Goal: Task Accomplishment & Management: Manage account settings

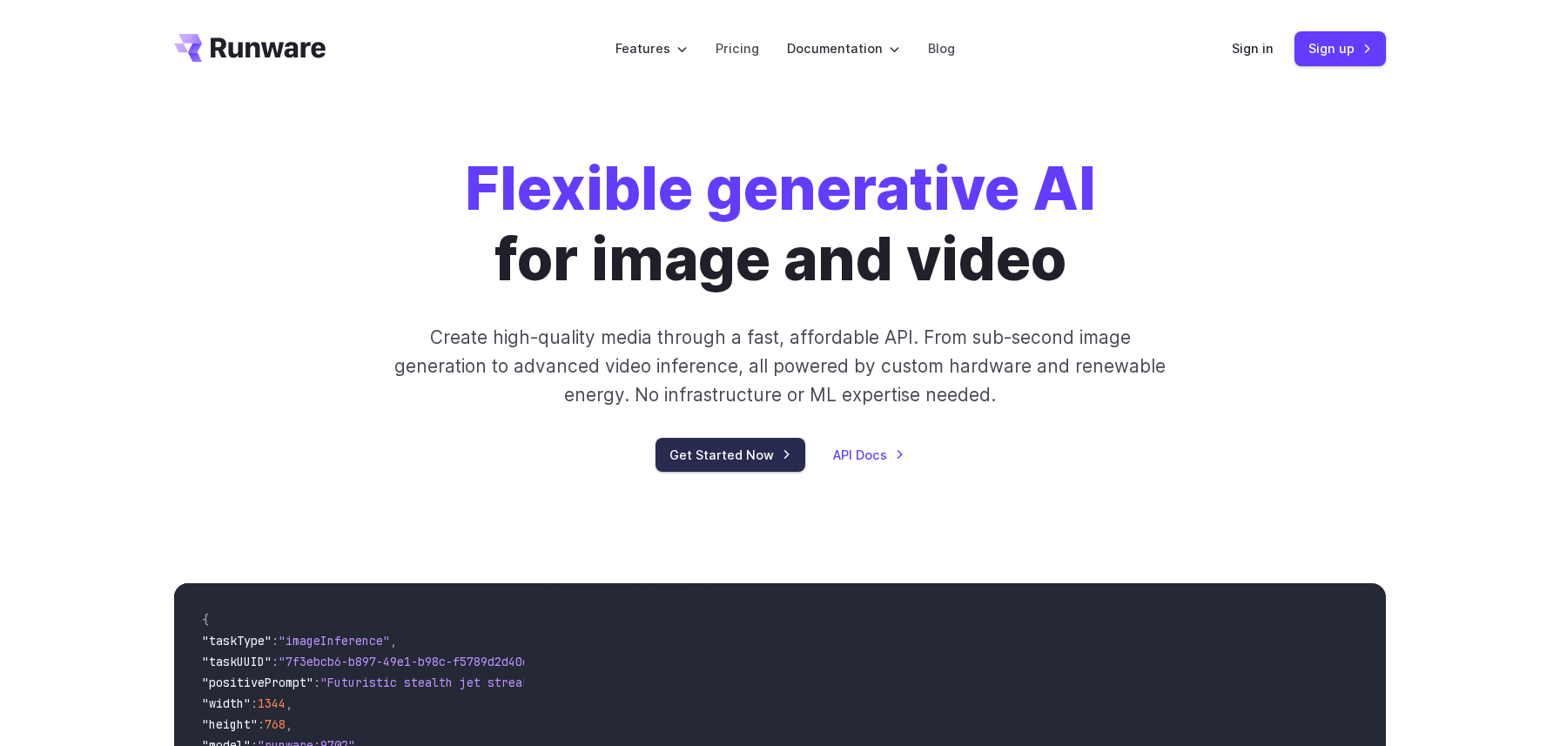
click at [735, 466] on link "Get Started Now" at bounding box center [730, 455] width 150 height 34
click at [1258, 205] on div "Flexible generative AI for image and video Create high-quality media through a …" at bounding box center [780, 312] width 970 height 319
click at [725, 457] on link "Get Started Now" at bounding box center [730, 455] width 150 height 34
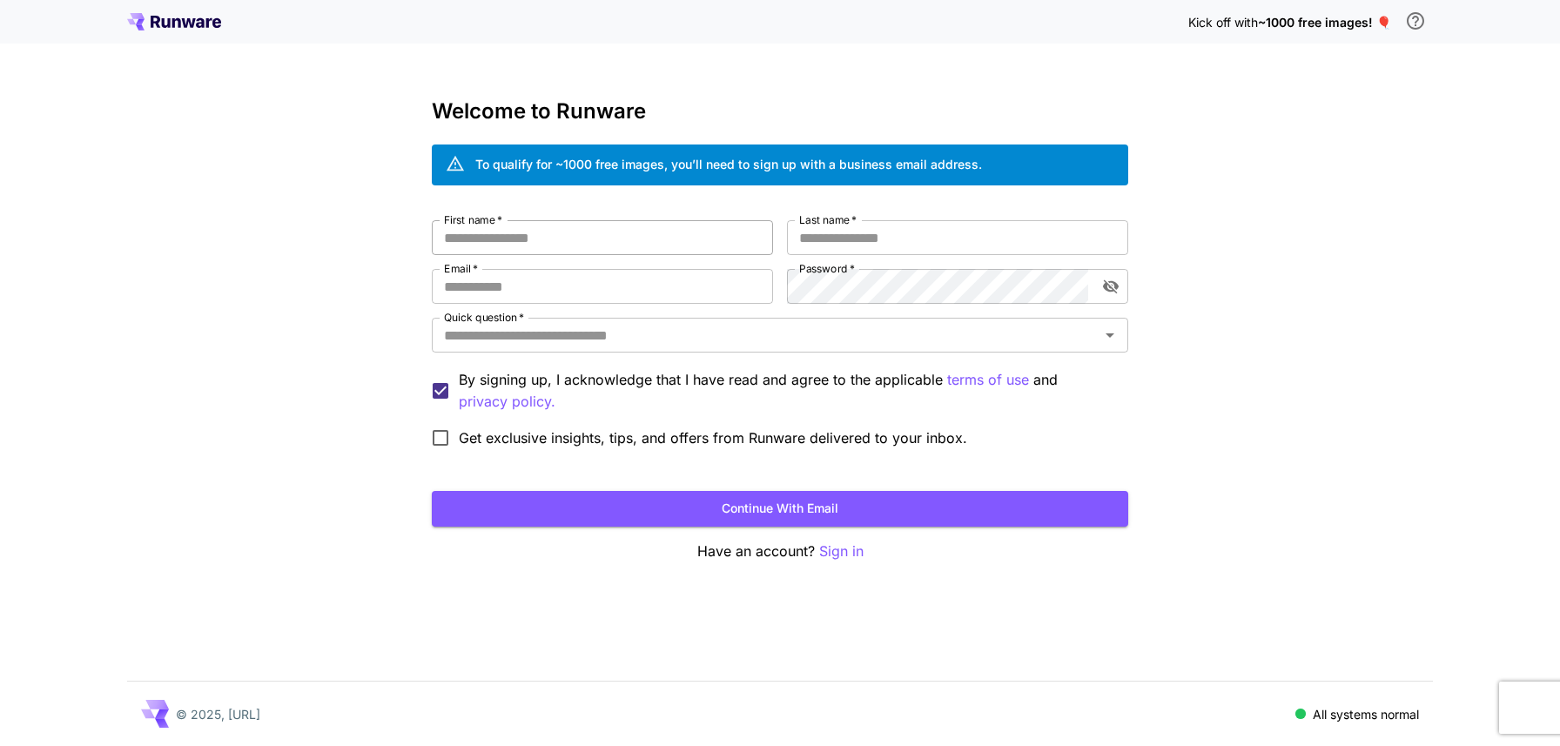
click at [605, 241] on input "First name   *" at bounding box center [602, 237] width 341 height 35
click at [607, 231] on input "First name   *" at bounding box center [602, 237] width 341 height 35
type input "*"
type input "******"
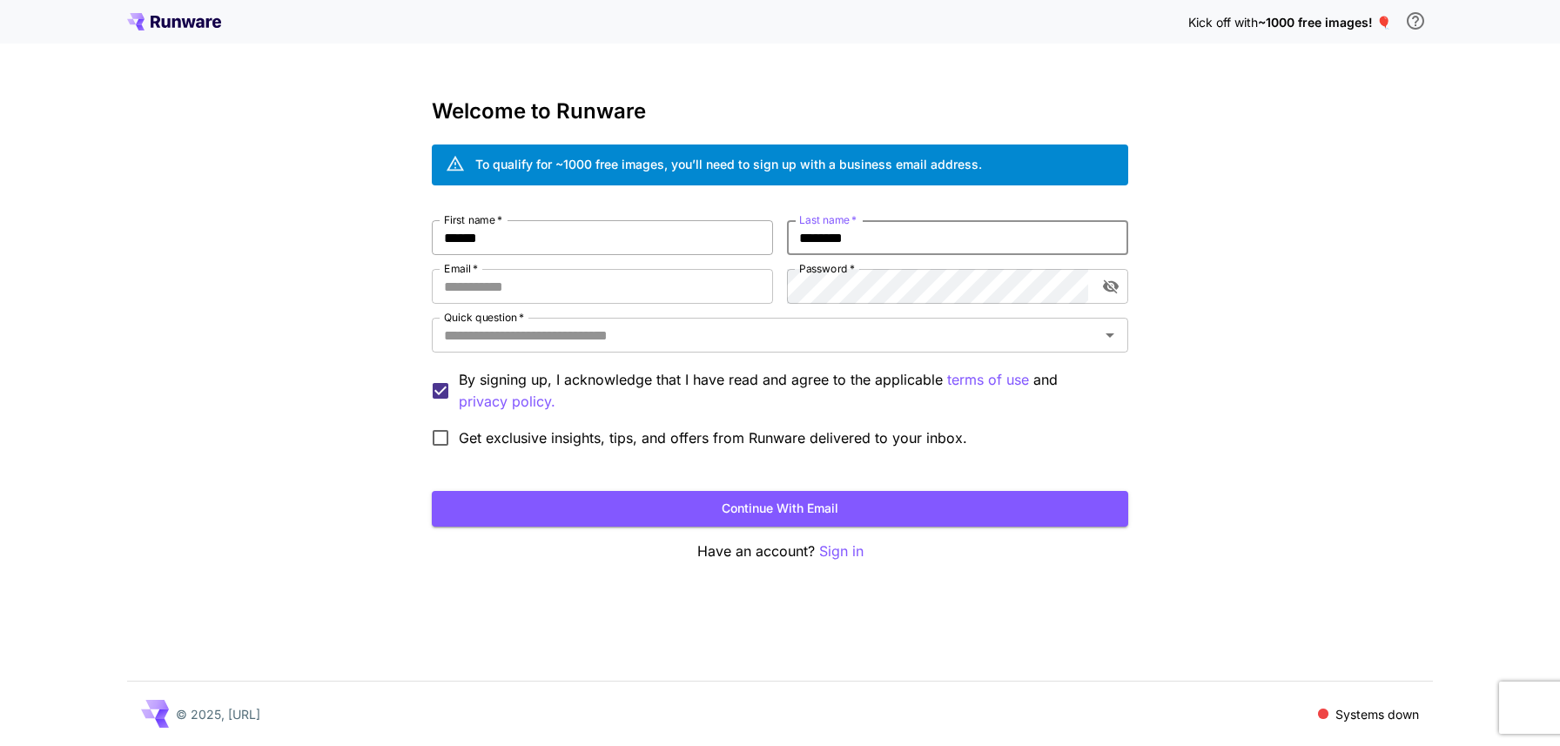
type input "********"
type input "**********"
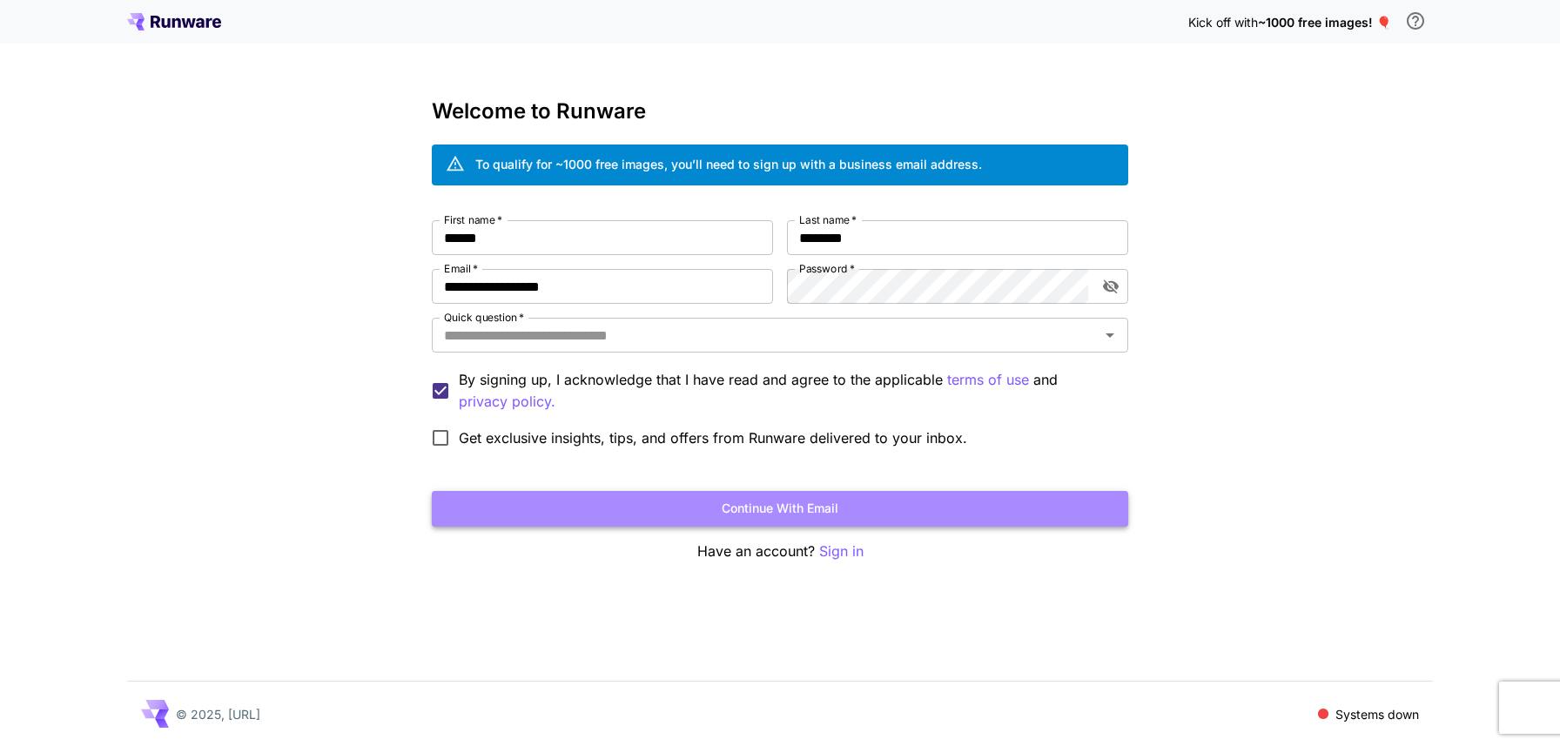
click at [703, 510] on button "Continue with email" at bounding box center [780, 509] width 696 height 36
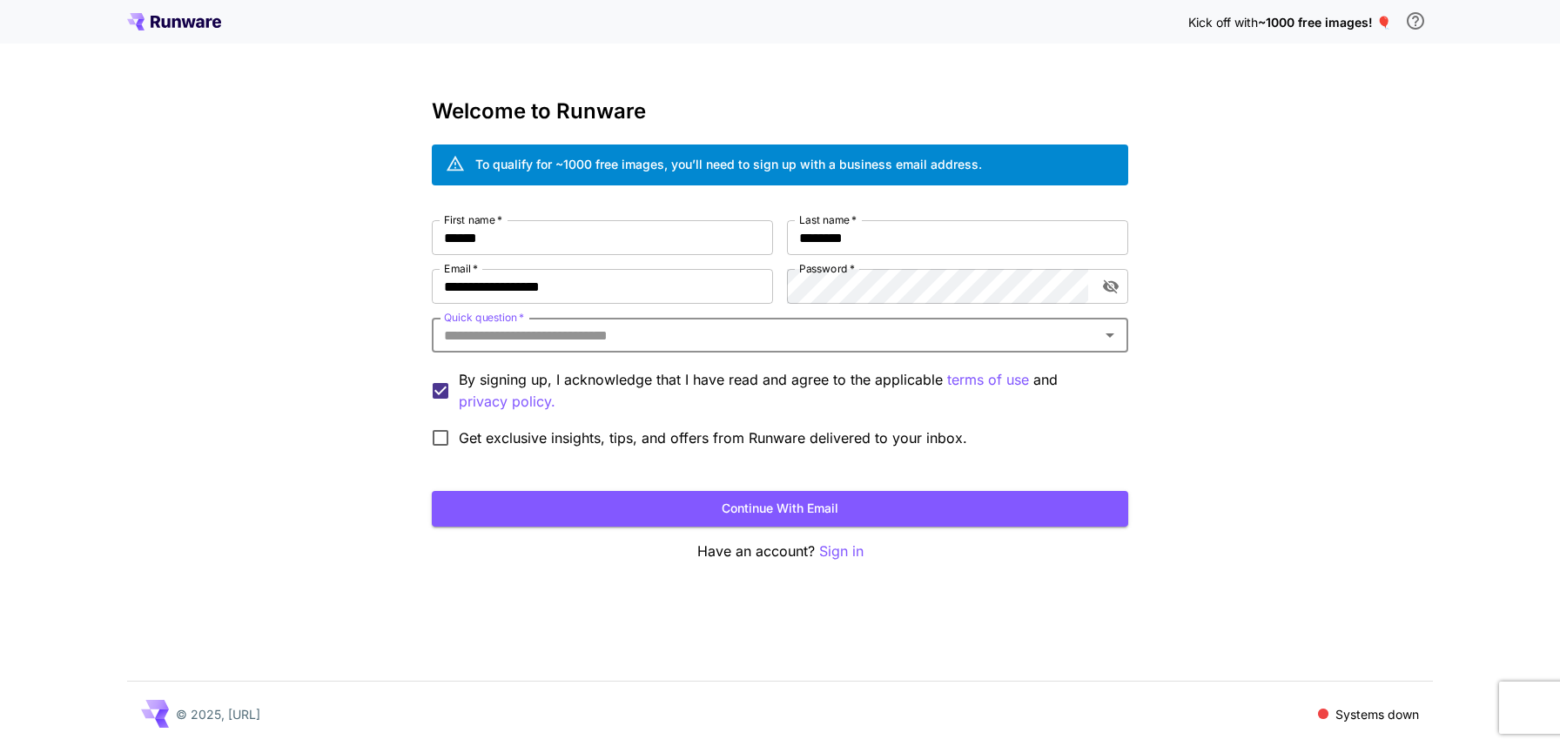
click at [858, 323] on input "Quick question   *" at bounding box center [765, 335] width 657 height 24
type input "*"
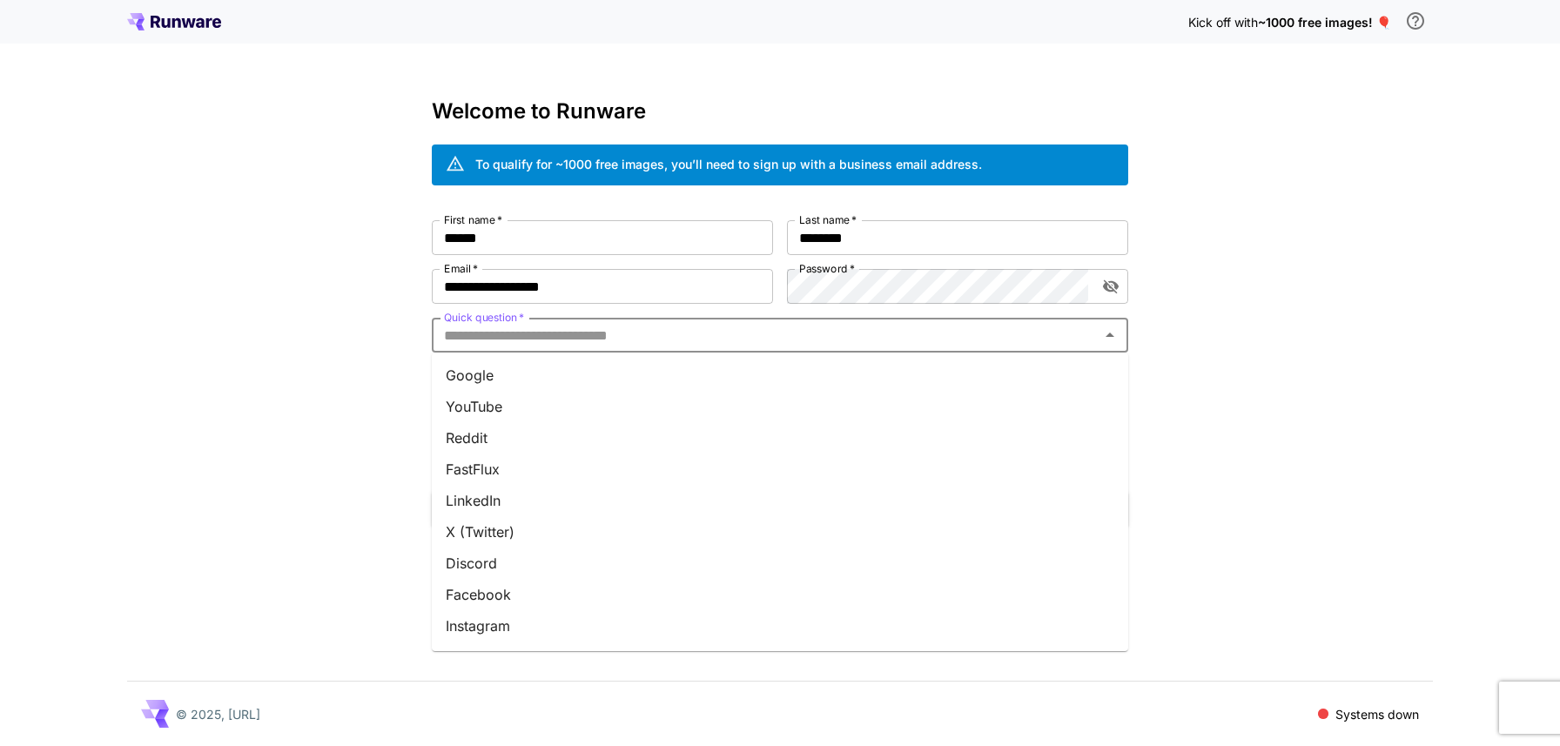
scroll to position [185, 0]
click at [485, 621] on li "Other" at bounding box center [780, 628] width 696 height 31
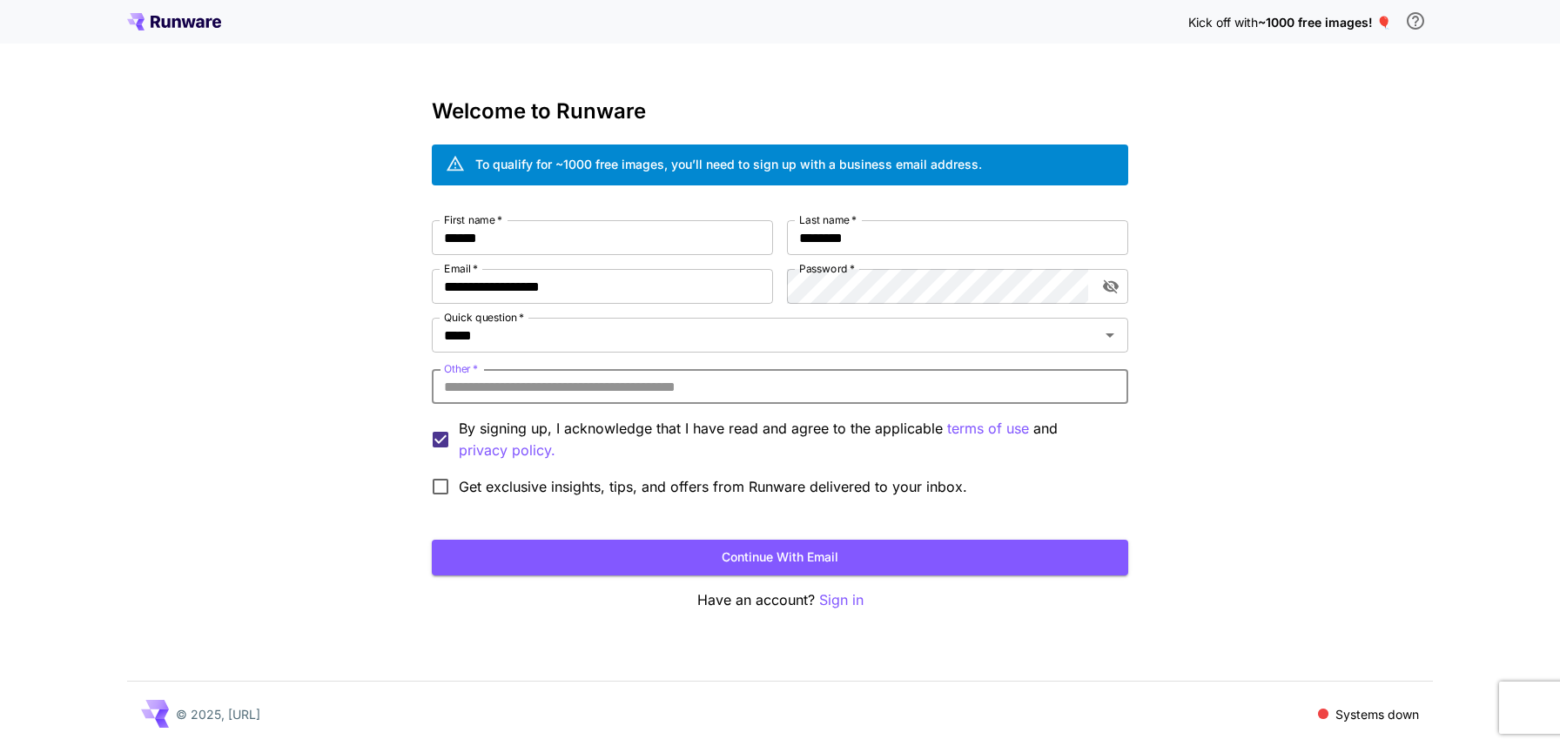
click at [540, 379] on input "Other   *" at bounding box center [780, 386] width 696 height 35
type input "*******"
click at [647, 547] on button "Continue with email" at bounding box center [780, 558] width 696 height 36
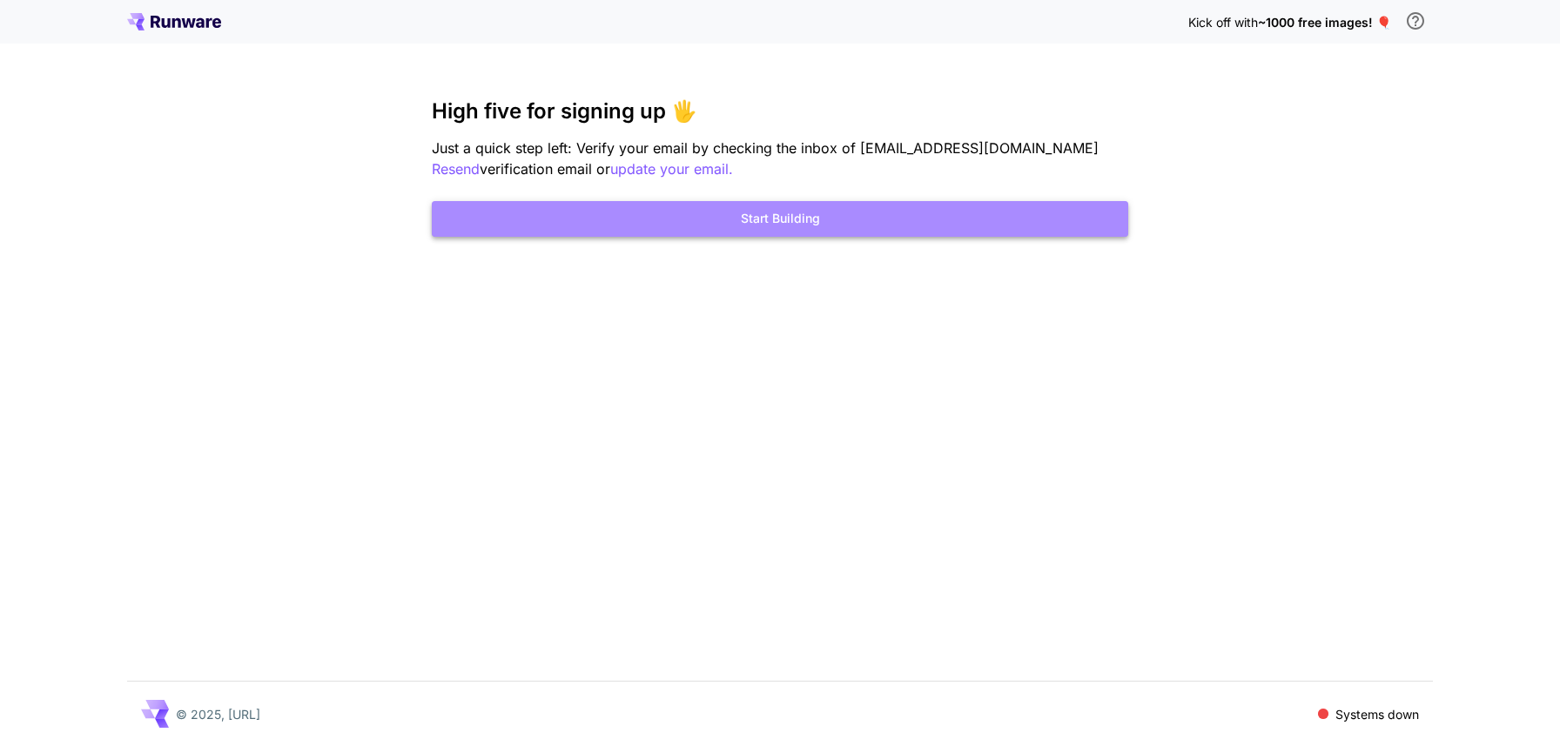
click at [775, 219] on button "Start Building" at bounding box center [780, 219] width 696 height 36
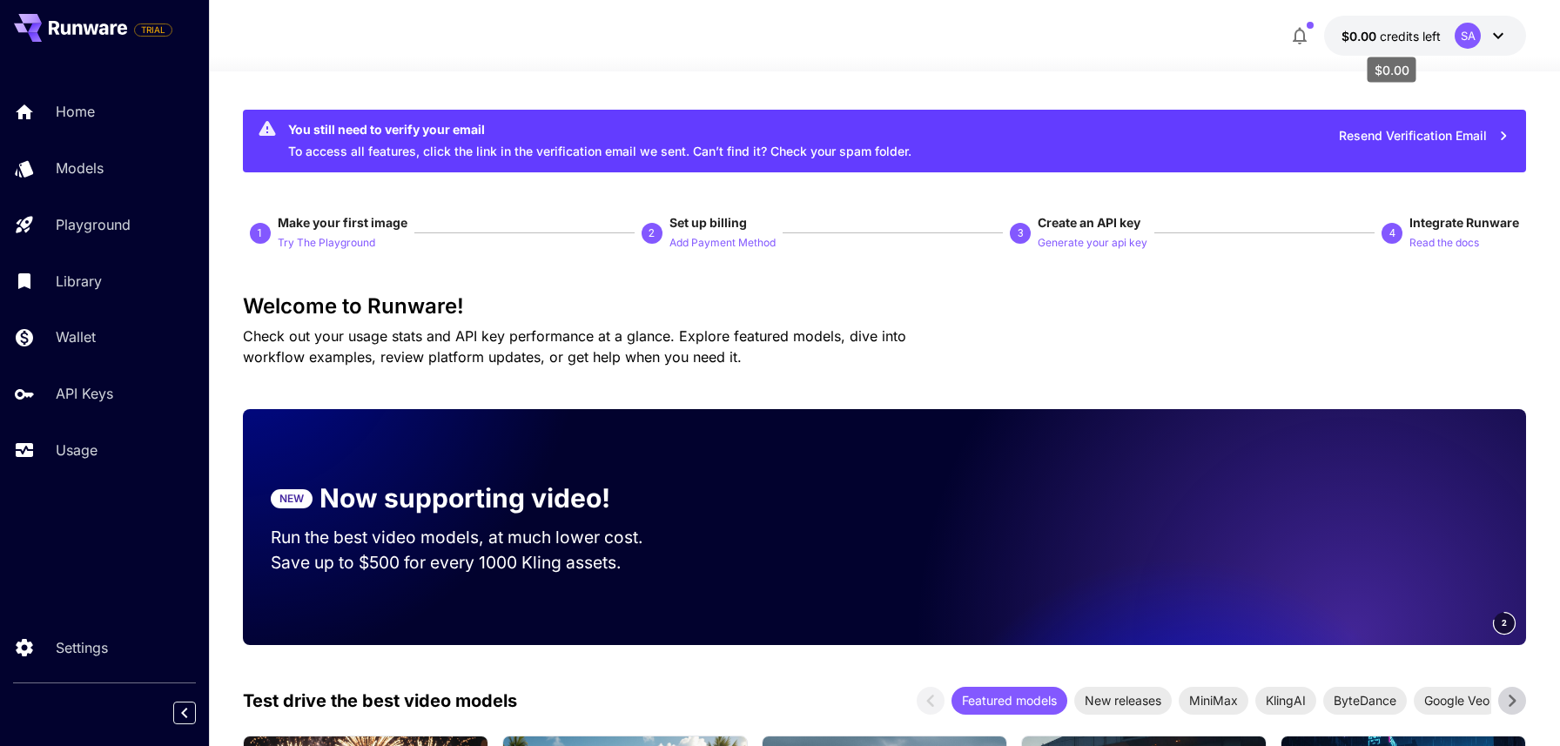
click at [1421, 44] on p "$0.00 credits left" at bounding box center [1390, 36] width 99 height 18
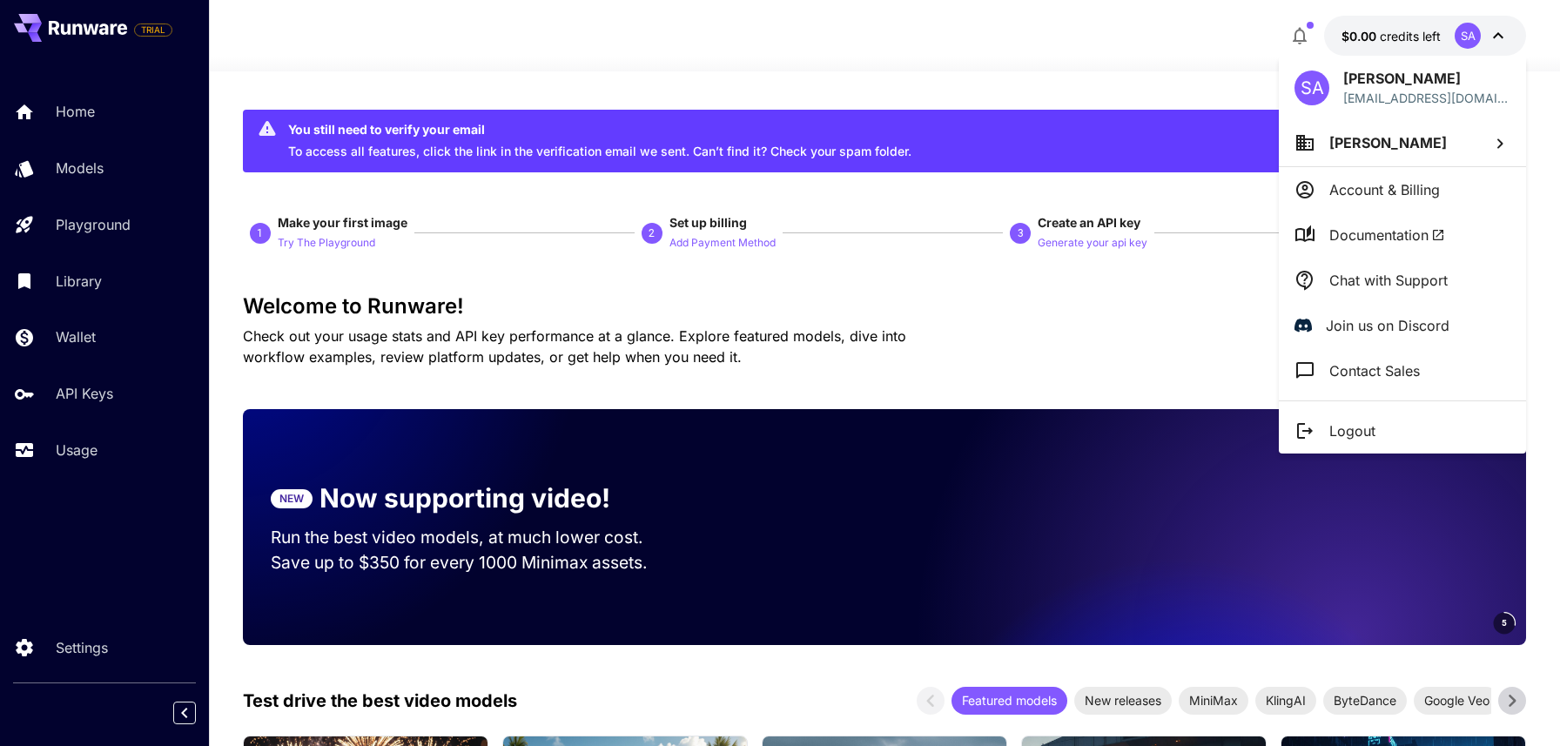
click at [786, 343] on div at bounding box center [780, 373] width 1560 height 746
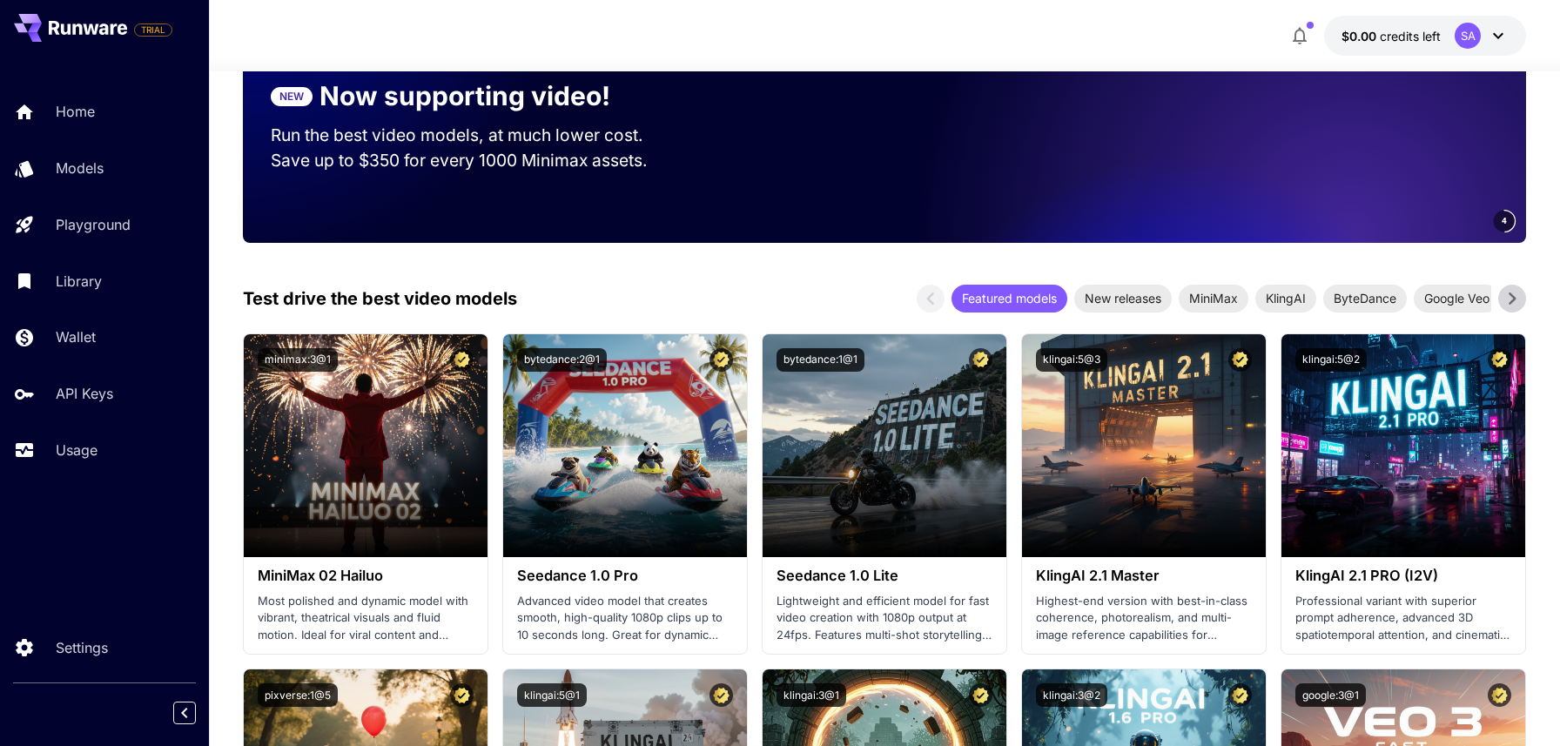
click at [876, 302] on div "Test drive the best video models Featured models New releases MiniMax KlingAI B…" at bounding box center [884, 299] width 1283 height 28
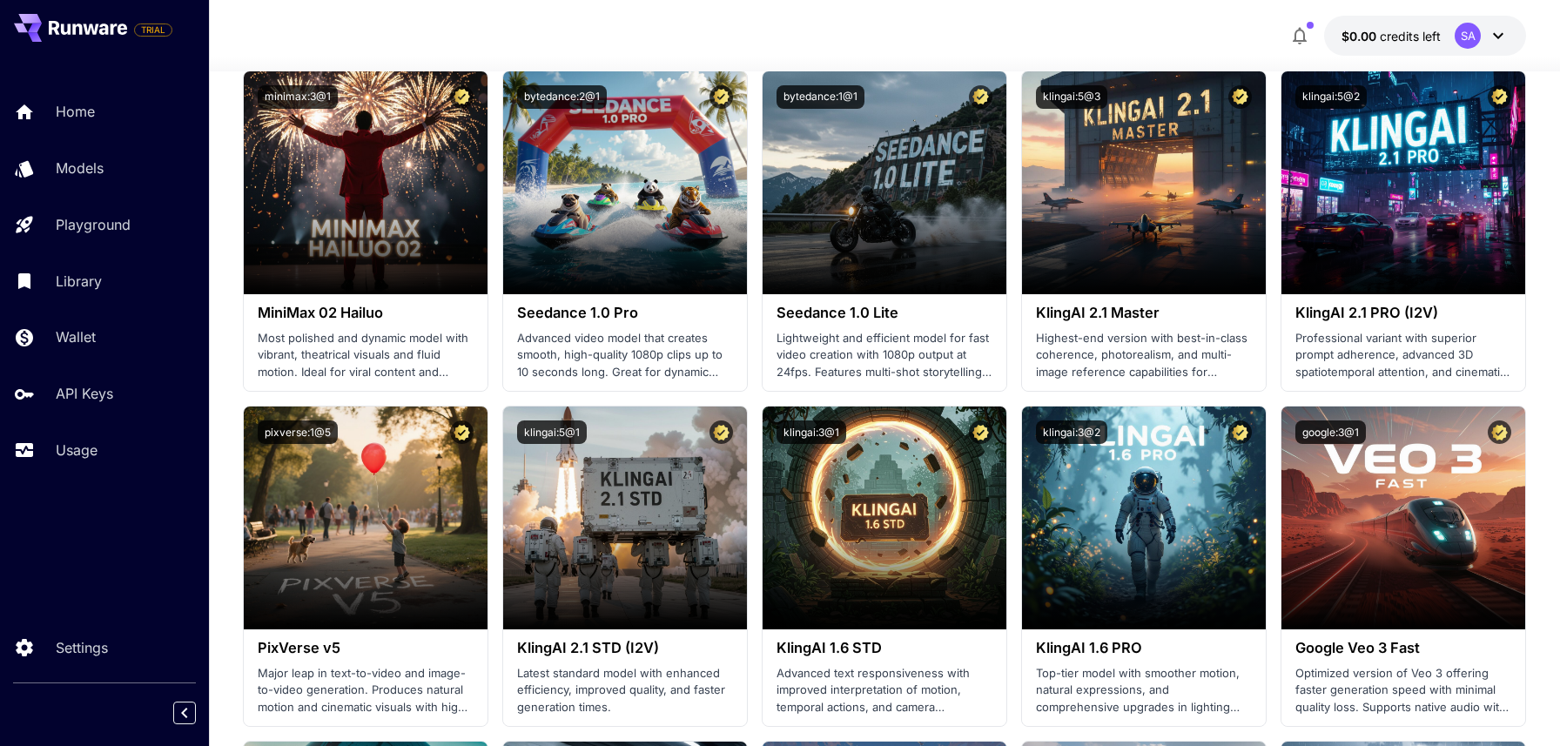
scroll to position [690, 0]
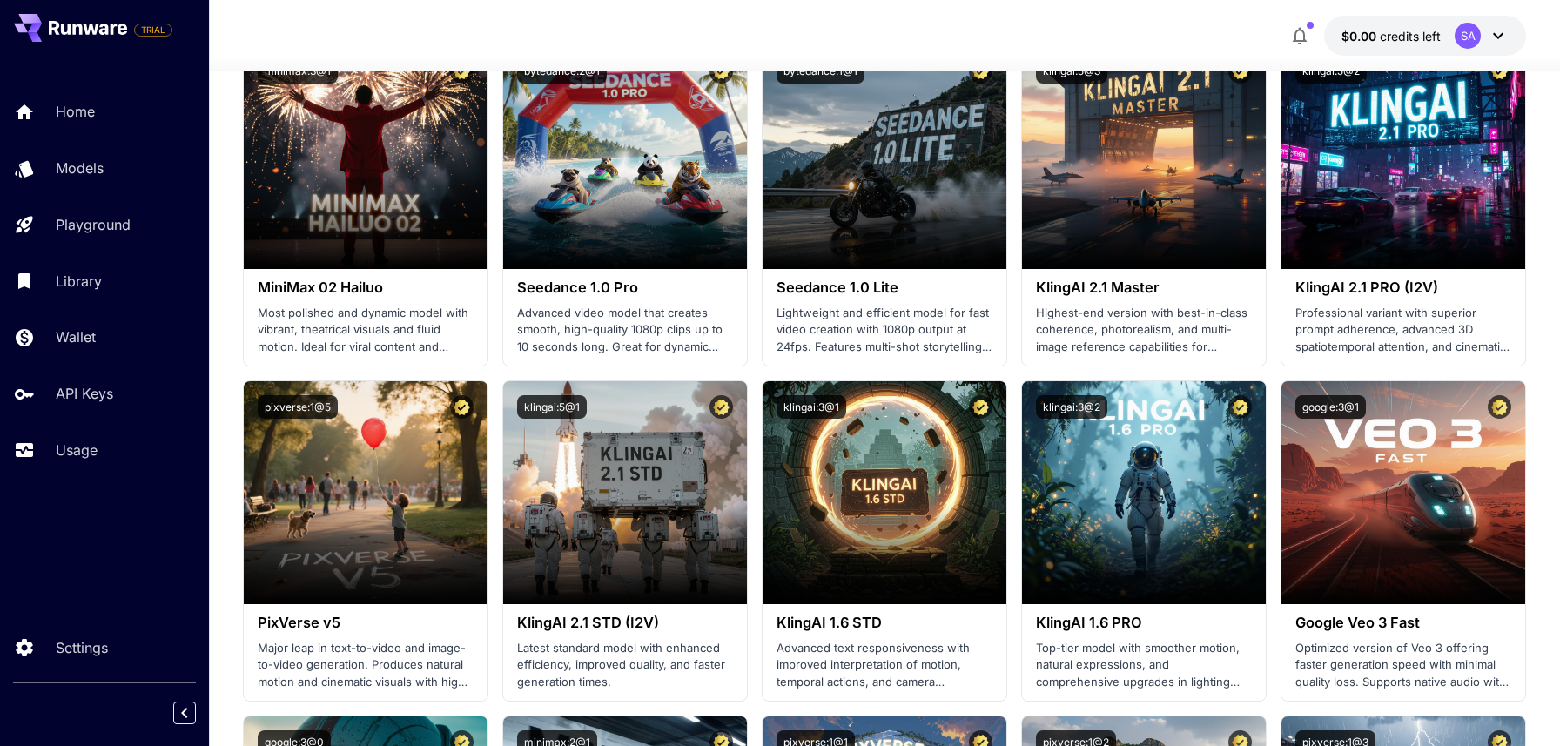
click at [758, 375] on section "Launch in Playground minimax:3@1 MiniMax 02 Hailuo Most polished and dynamic mo…" at bounding box center [884, 708] width 1283 height 1327
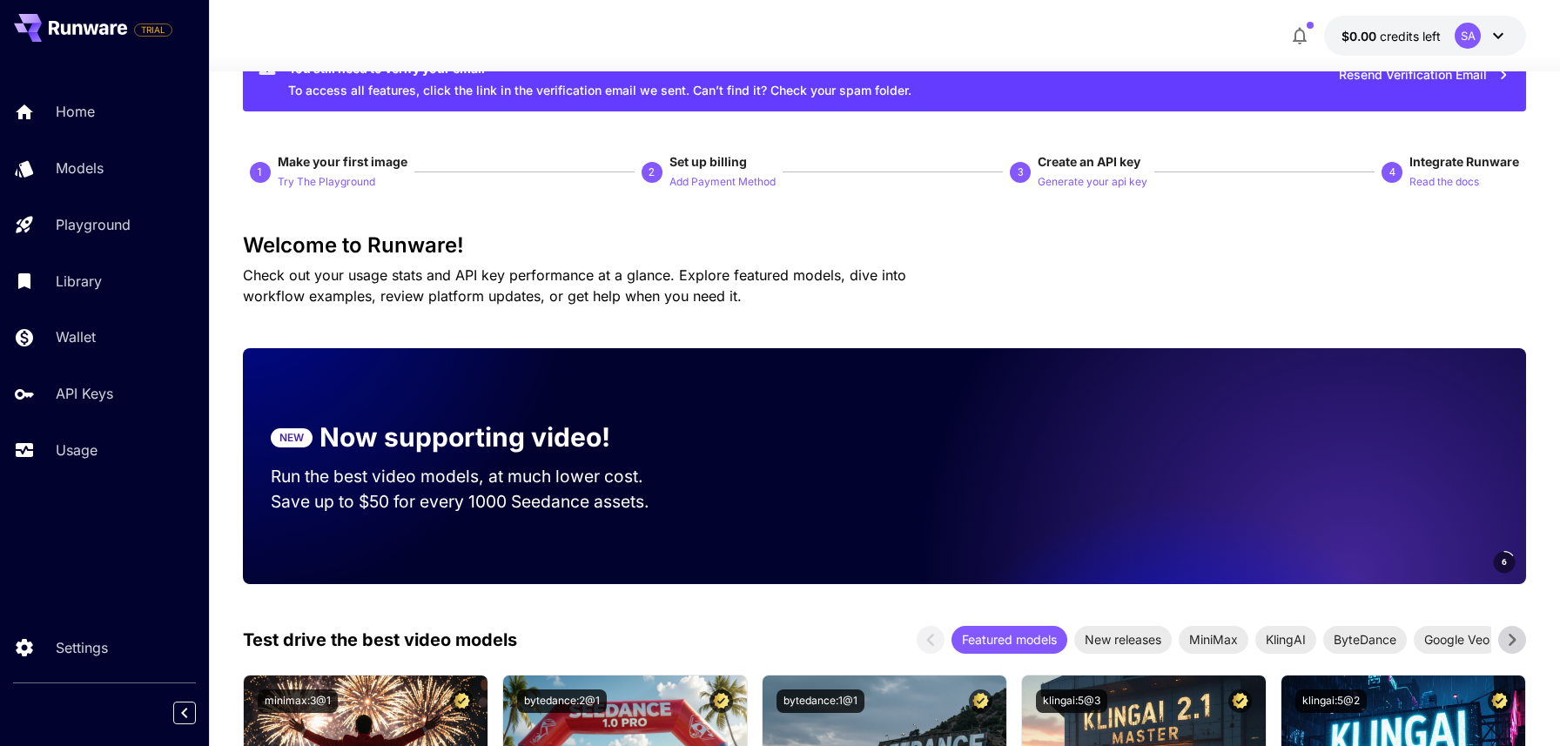
scroll to position [0, 0]
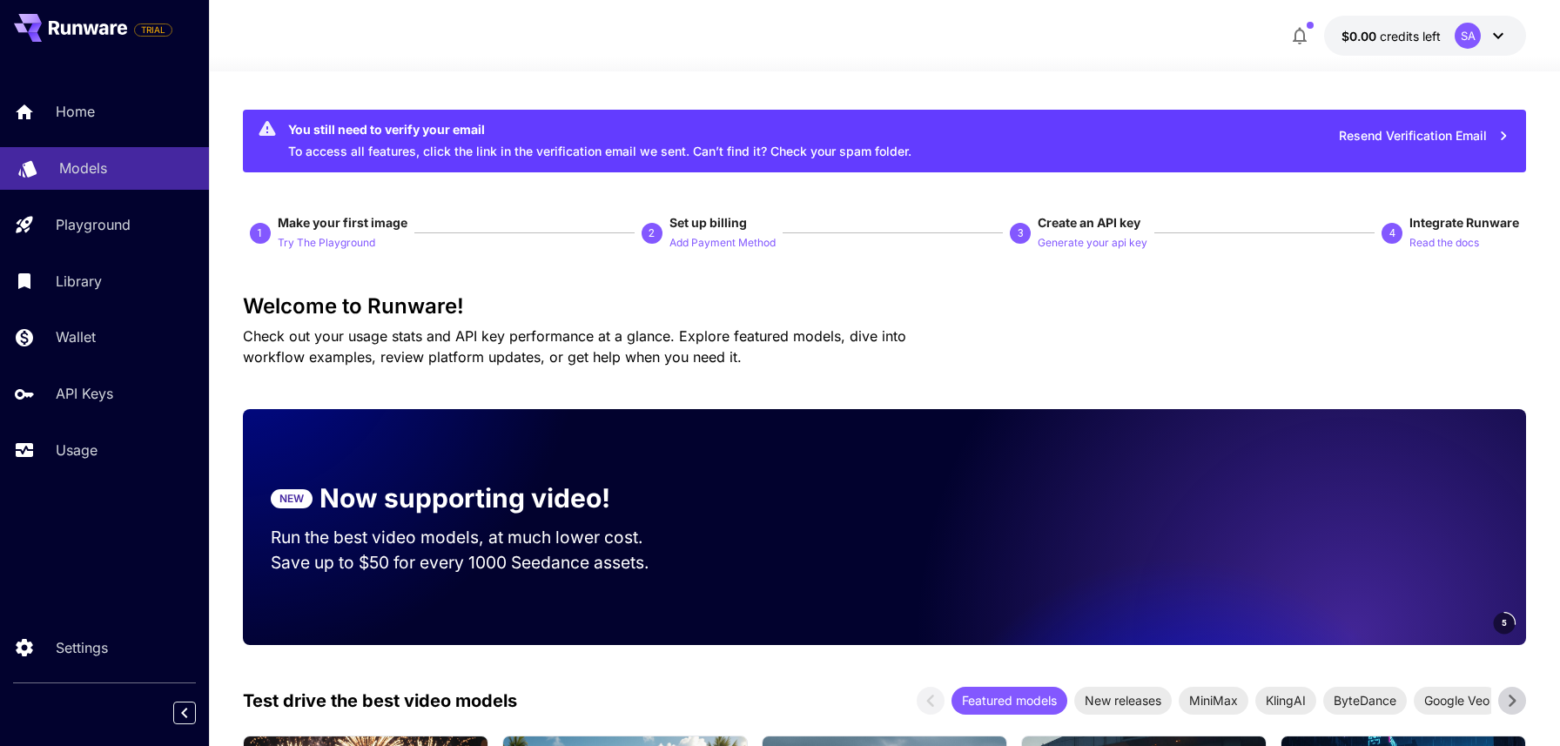
click at [84, 158] on p "Models" at bounding box center [83, 168] width 48 height 21
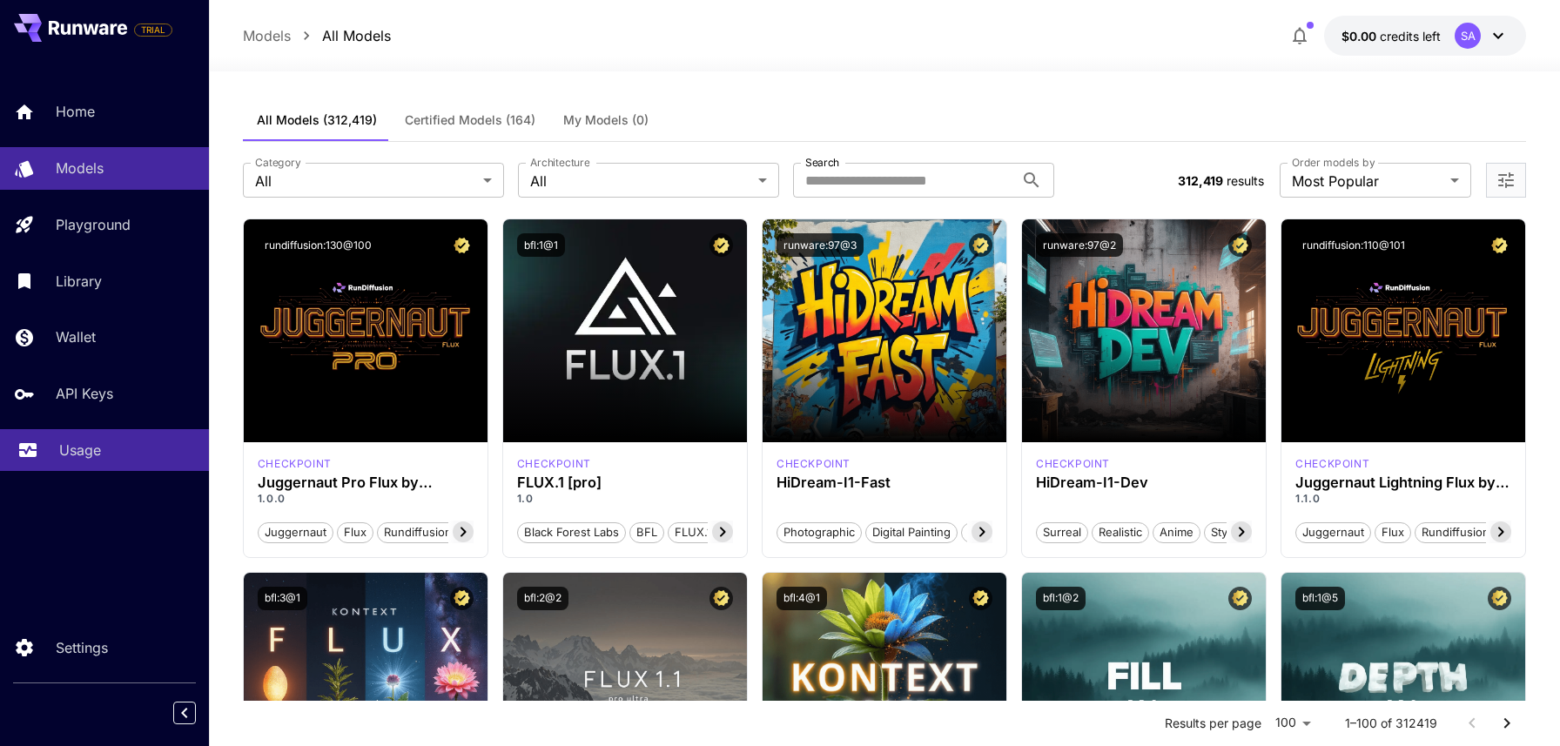
click at [83, 466] on link "Usage" at bounding box center [104, 450] width 209 height 43
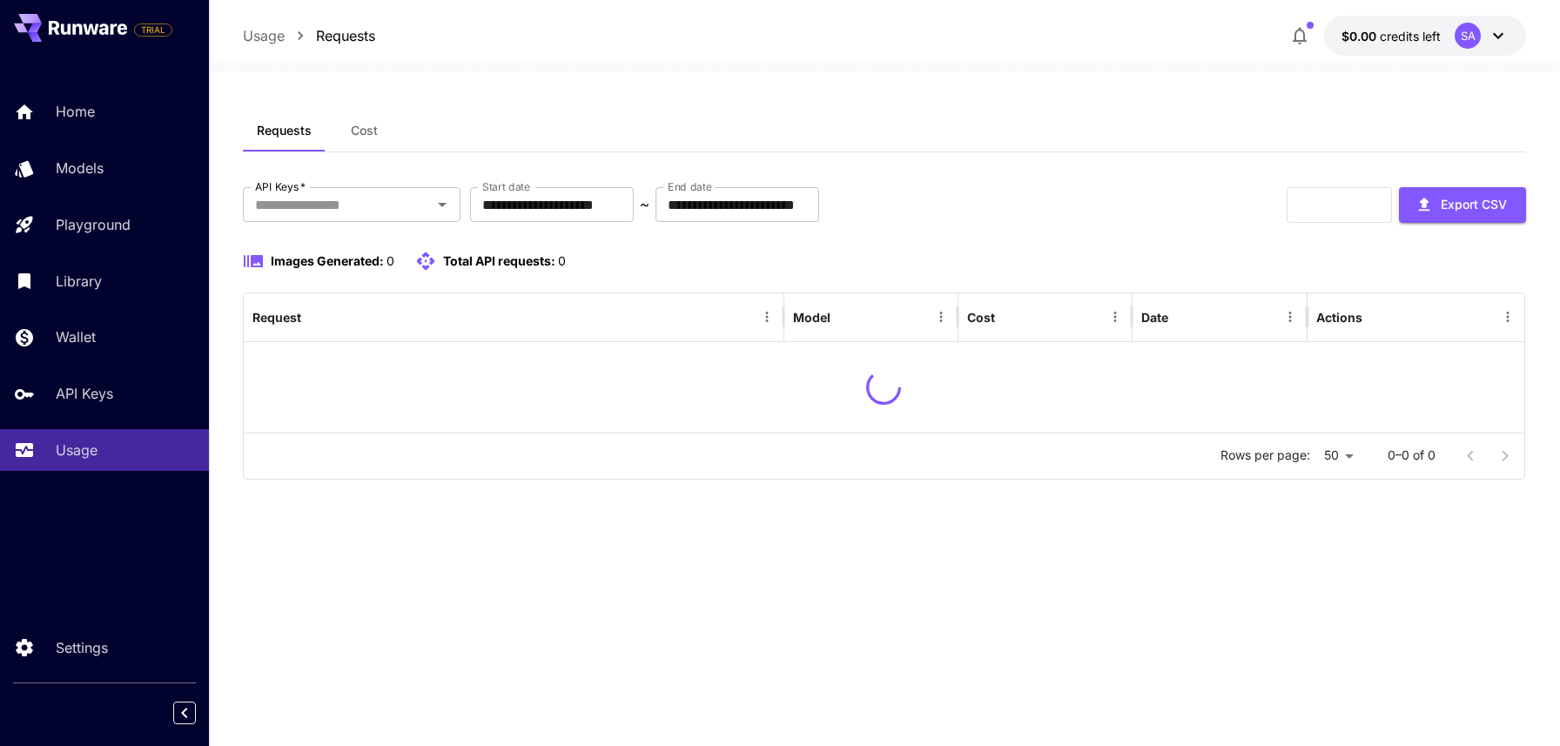
click at [627, 262] on div "Images Generated: 0 Total API requests: 0" at bounding box center [884, 261] width 1283 height 21
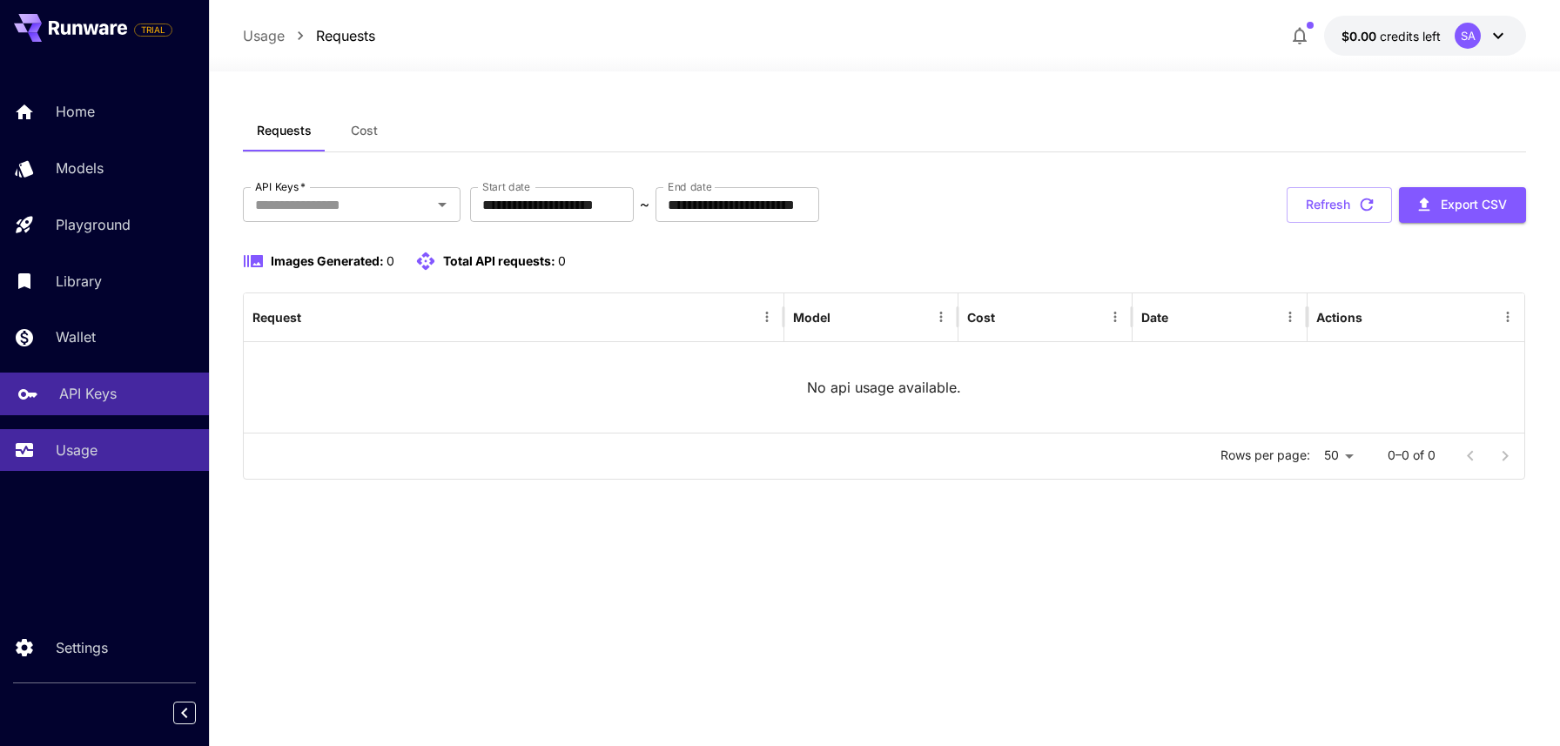
click at [89, 404] on p "API Keys" at bounding box center [87, 393] width 57 height 21
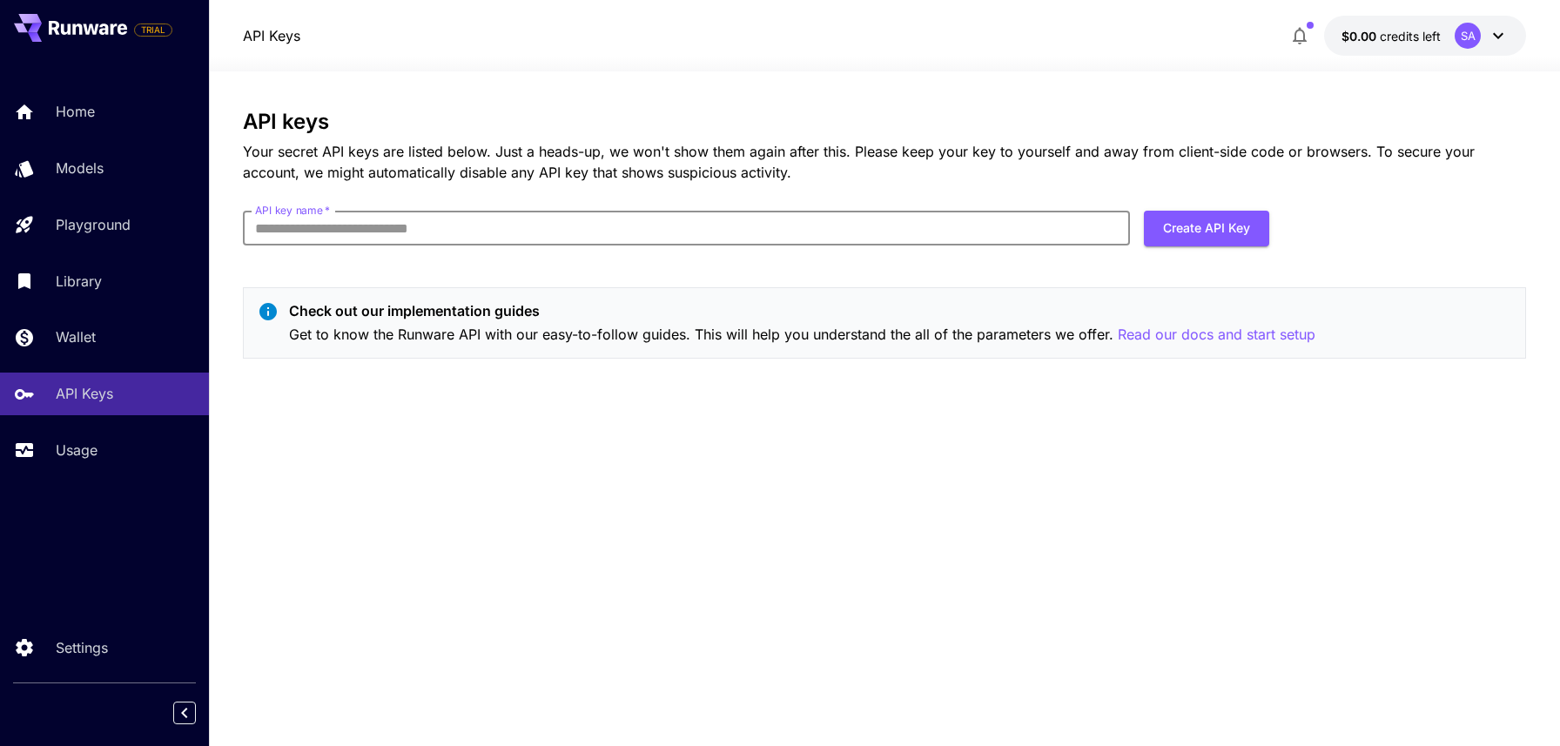
click at [512, 215] on input "API key name   *" at bounding box center [687, 228] width 888 height 35
click at [833, 279] on div "API keys Your secret API keys are listed below. Just a heads-up, we won't show …" at bounding box center [884, 241] width 1283 height 263
click at [464, 238] on input "API key name   *" at bounding box center [687, 228] width 888 height 35
click at [333, 225] on input "**********" at bounding box center [687, 228] width 888 height 35
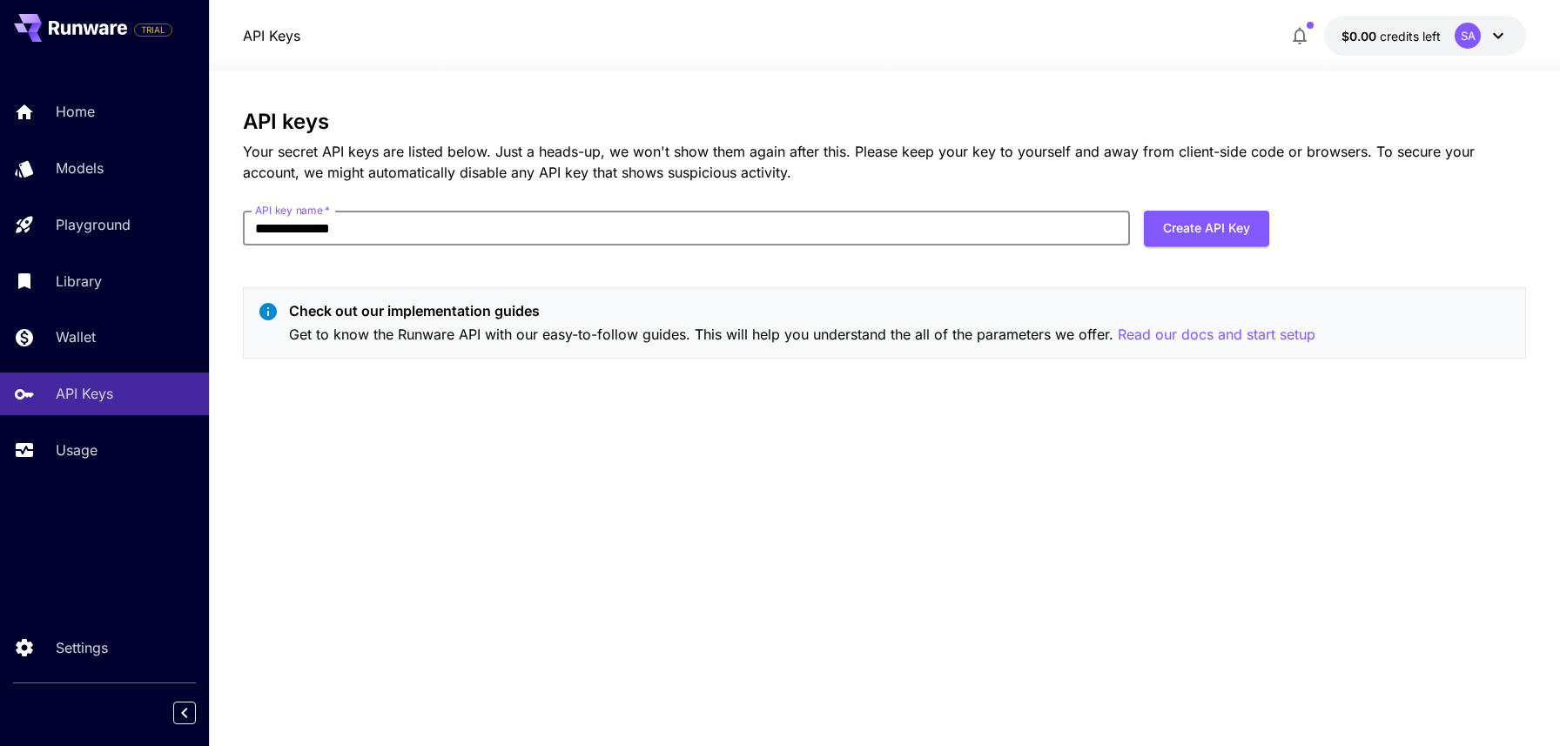
type input "*"
type input "*****"
click at [1170, 238] on button "Create API Key" at bounding box center [1206, 229] width 125 height 36
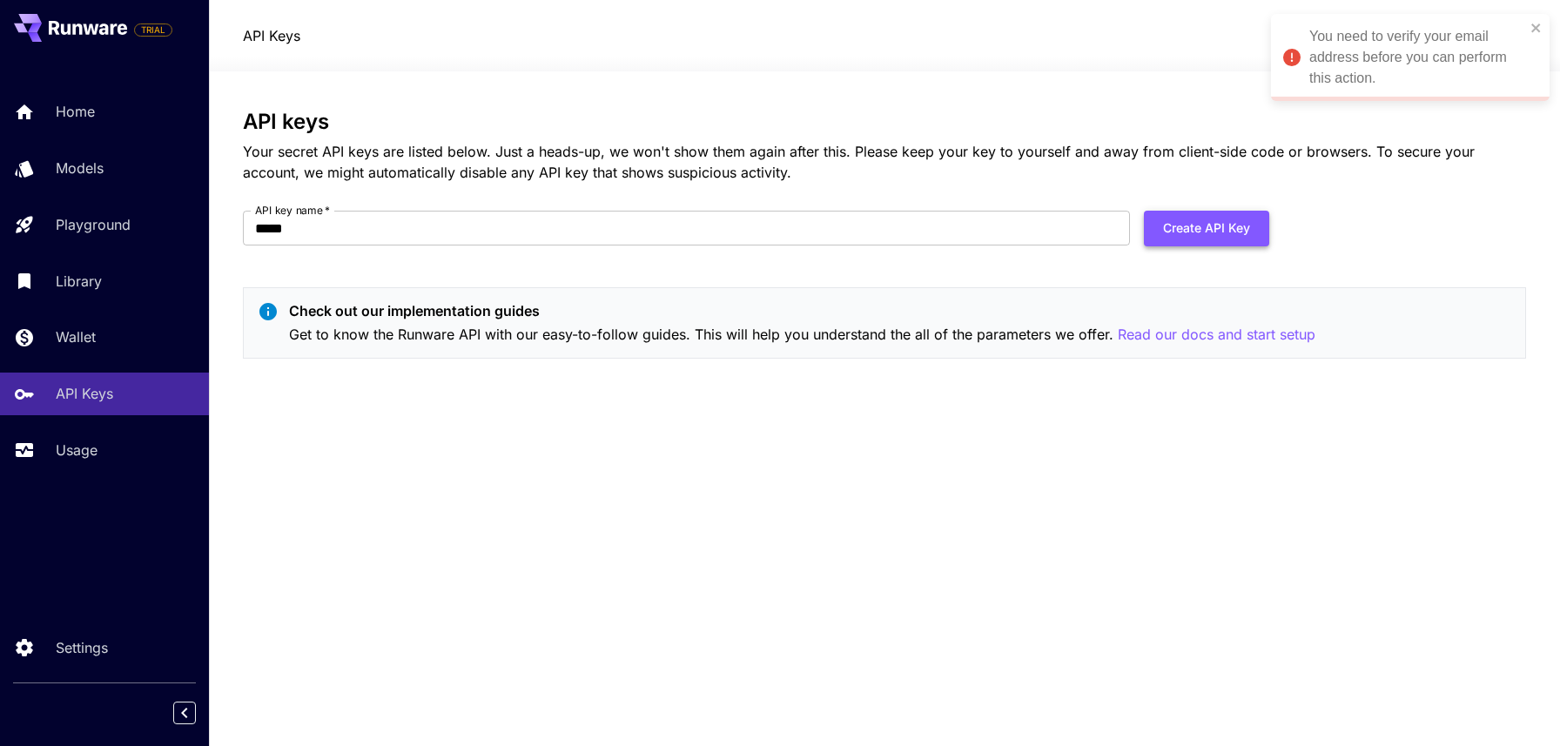
click at [1194, 238] on button "Create API Key" at bounding box center [1206, 229] width 125 height 36
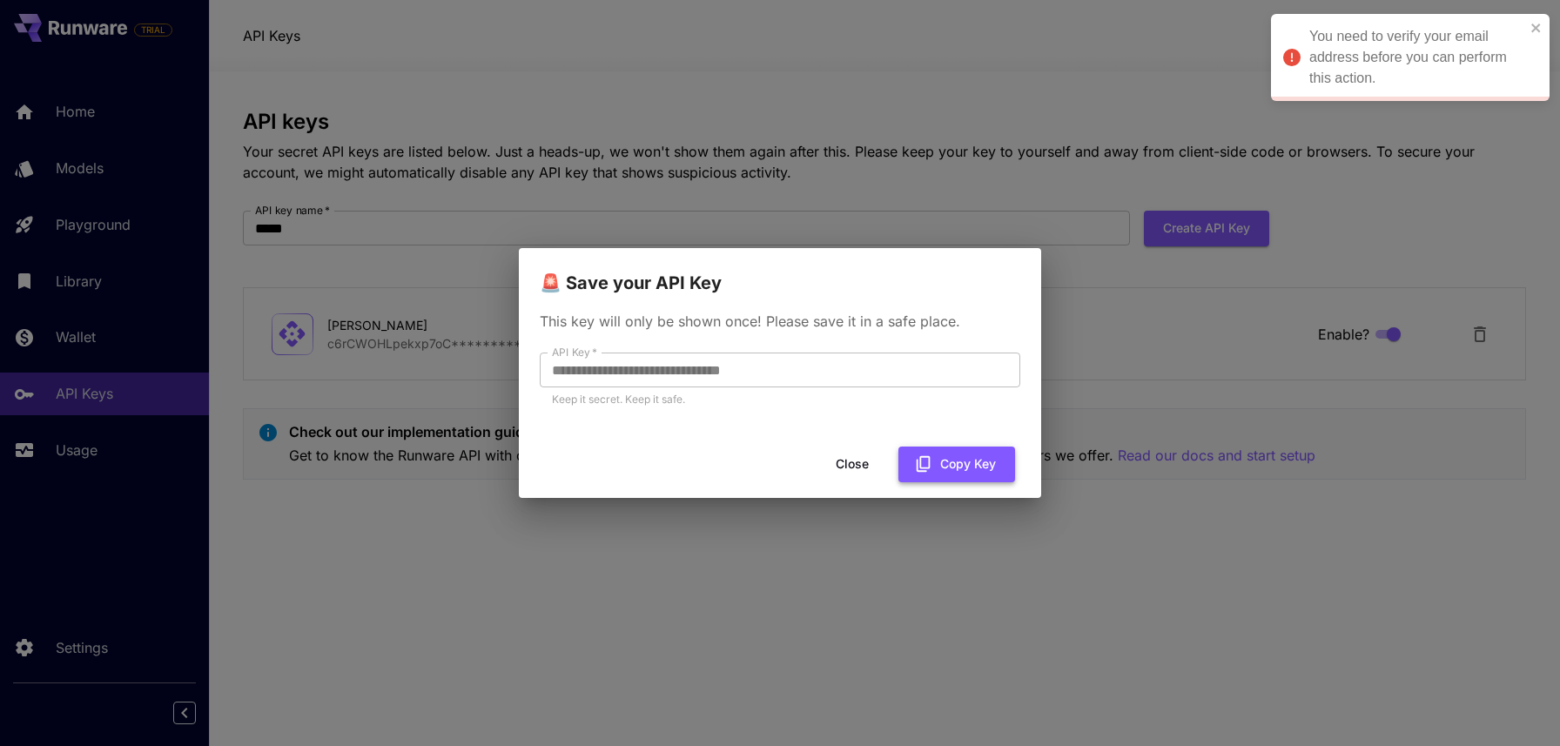
click at [950, 466] on button "Copy Key" at bounding box center [956, 464] width 117 height 36
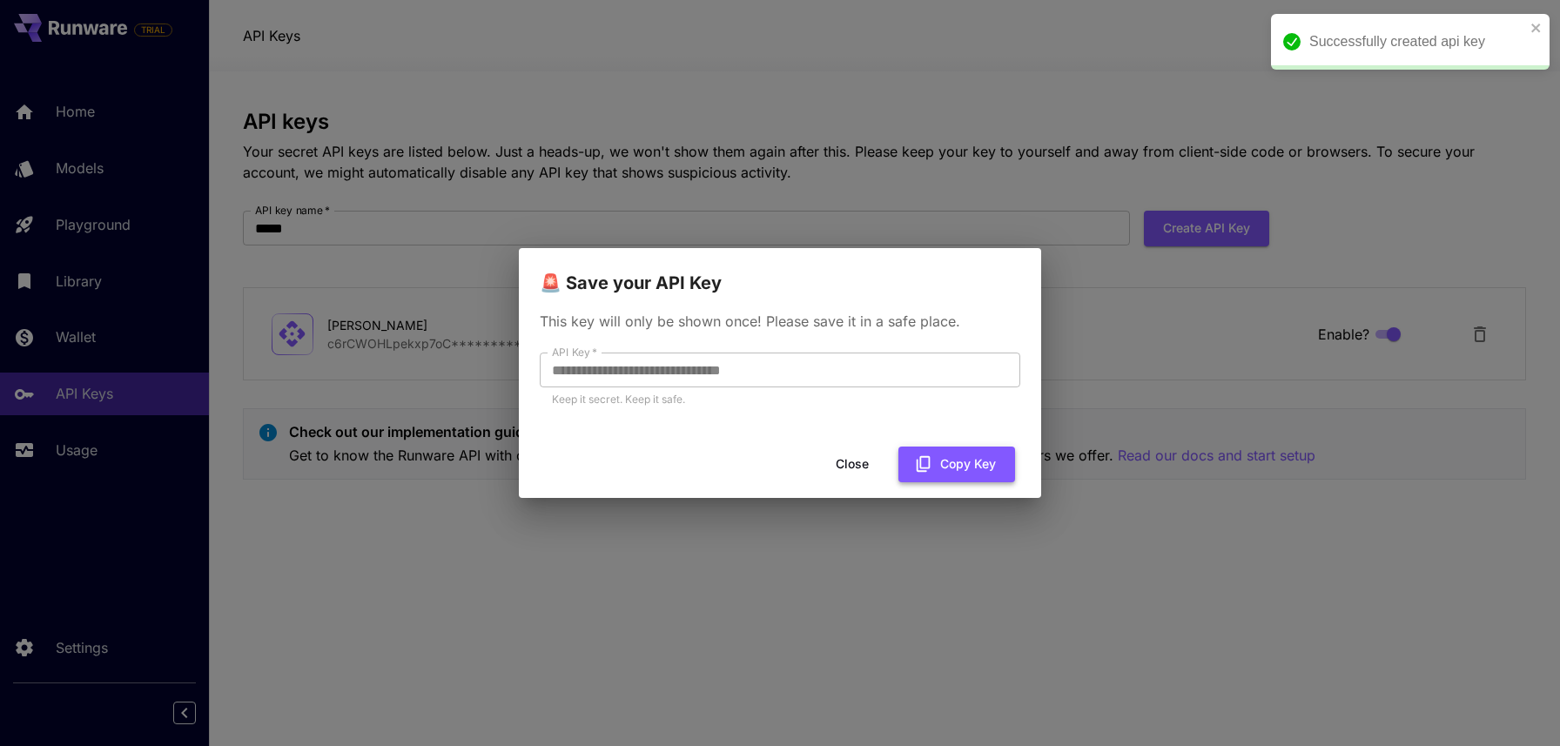
click at [976, 464] on button "Copy Key" at bounding box center [956, 464] width 117 height 36
